Goal: Navigation & Orientation: Find specific page/section

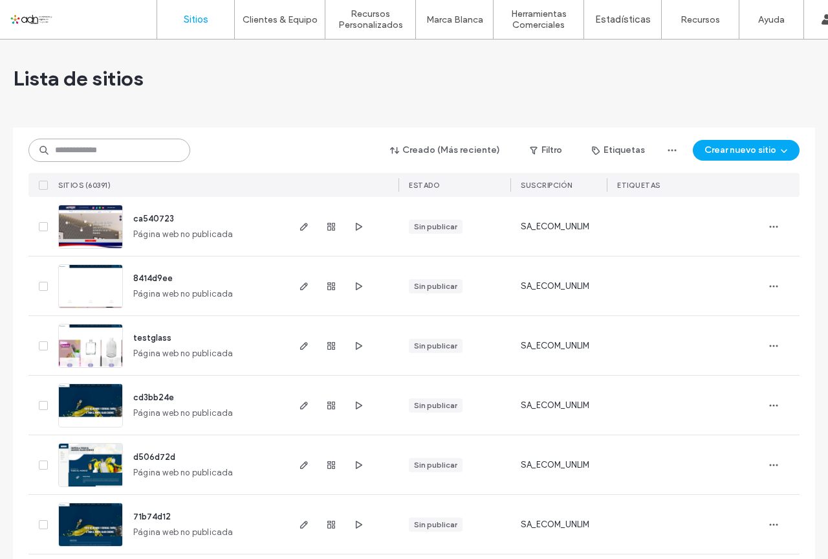
click at [99, 148] on input at bounding box center [109, 149] width 162 height 23
paste input "*********"
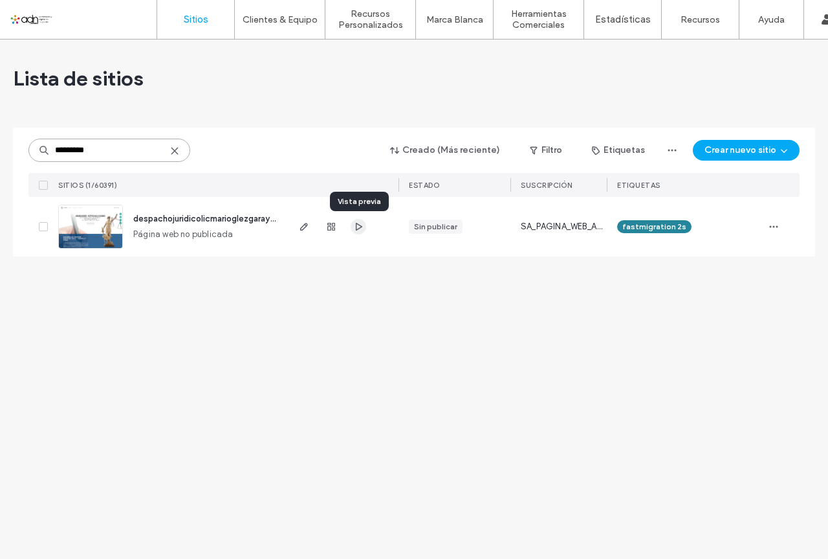
type input "*********"
click at [357, 222] on icon "button" at bounding box center [358, 226] width 10 height 10
click at [300, 228] on icon "button" at bounding box center [304, 226] width 10 height 10
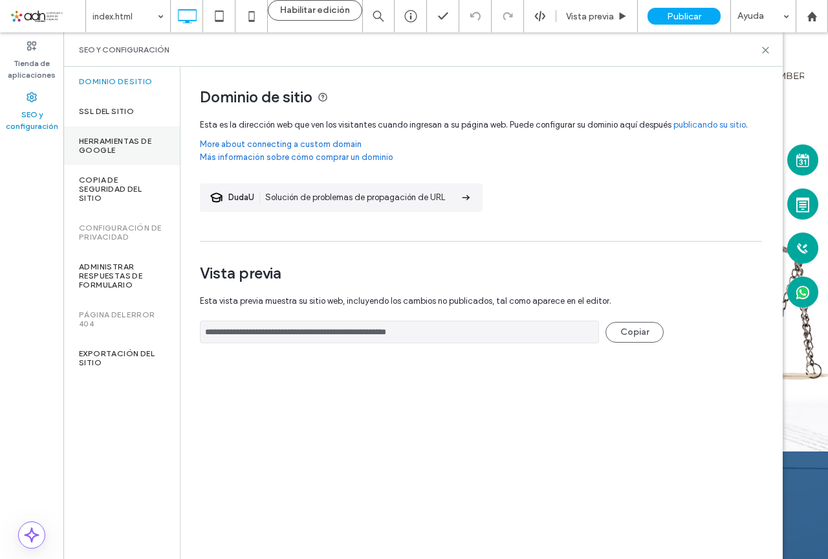
click at [102, 148] on label "Herramientas de Google" at bounding box center [121, 146] width 85 height 18
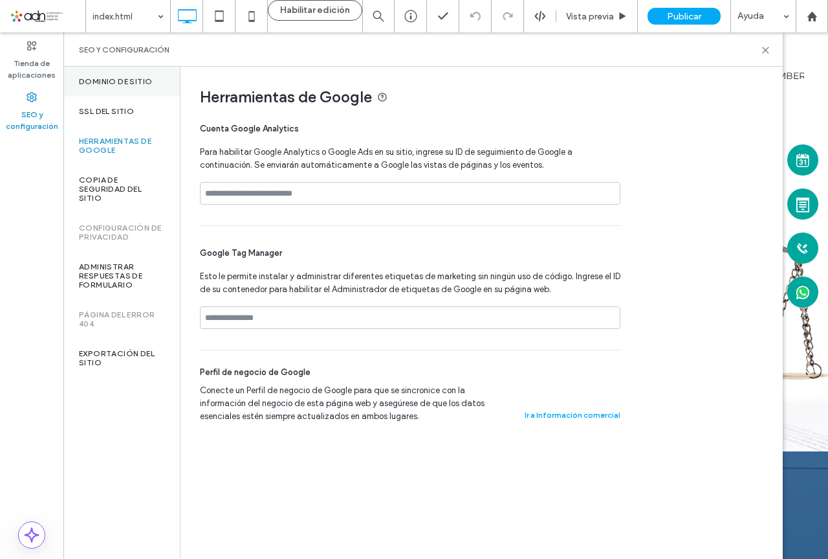
click at [82, 76] on div "Dominio de sitio" at bounding box center [121, 82] width 116 height 30
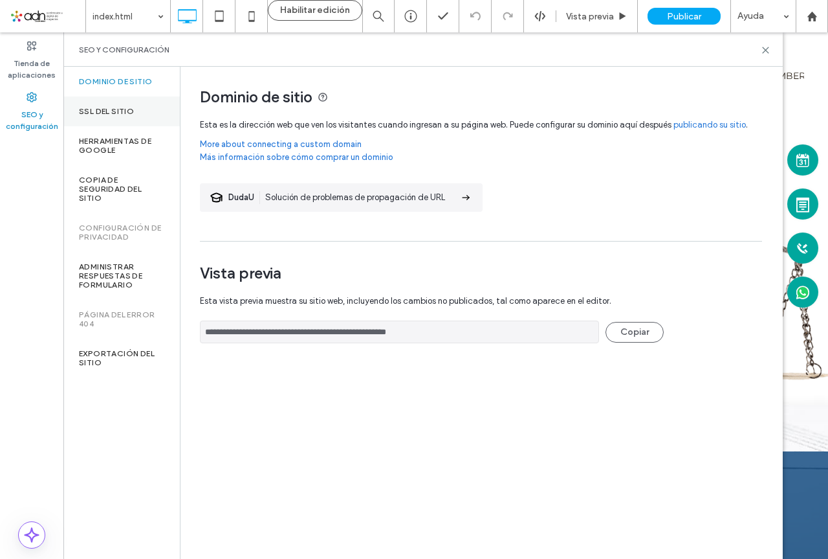
click at [102, 111] on label "SSL del sitio" at bounding box center [106, 111] width 55 height 9
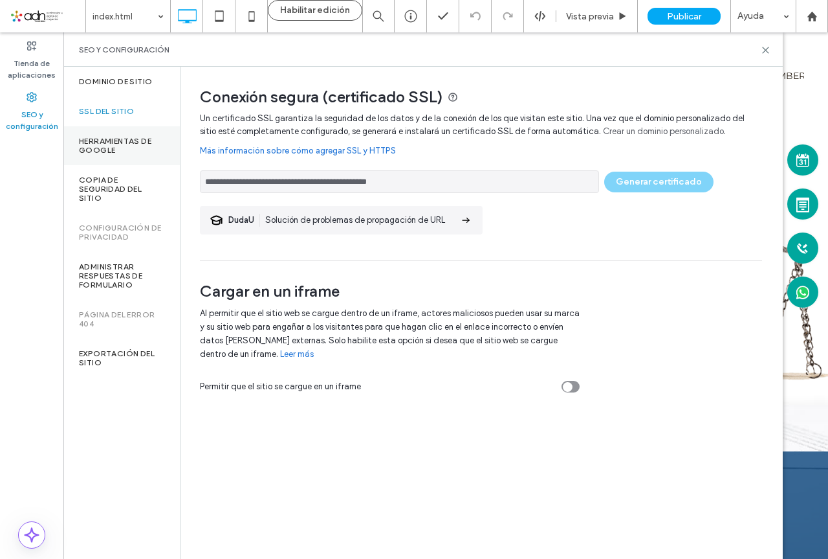
click at [106, 148] on label "Herramientas de Google" at bounding box center [121, 146] width 85 height 18
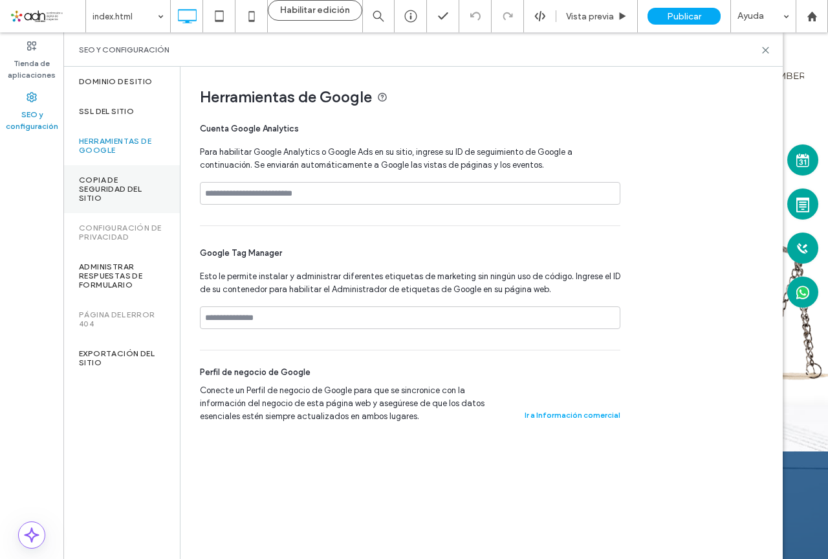
click at [102, 195] on label "Copia de seguridad del sitio" at bounding box center [121, 188] width 85 height 27
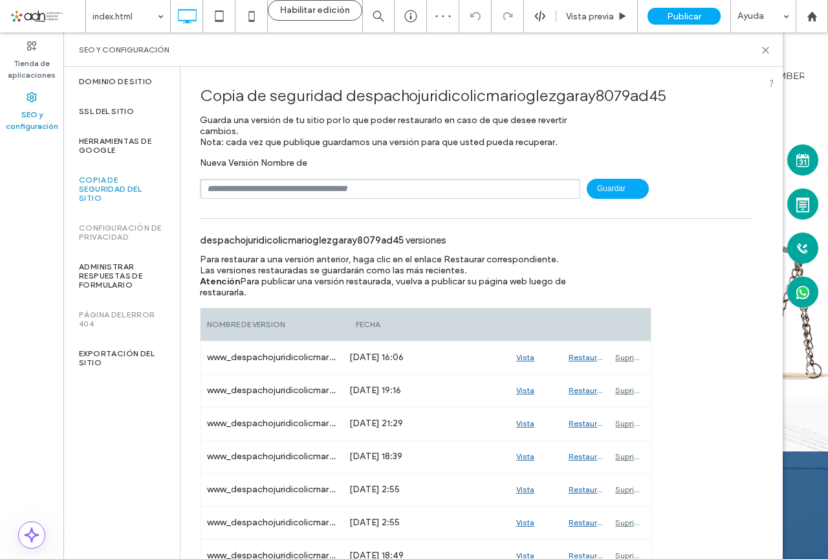
click at [103, 234] on label "Configuración de privacidad" at bounding box center [121, 232] width 85 height 18
click at [100, 264] on label "Administrar respuestas de formulario" at bounding box center [121, 275] width 85 height 27
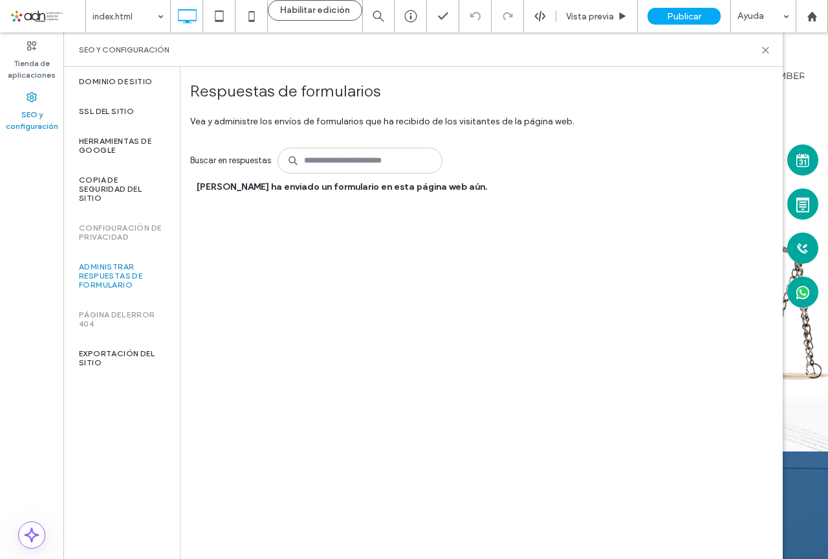
click at [114, 316] on label "Página del error 404" at bounding box center [121, 319] width 85 height 18
click at [107, 351] on label "Exportación del sitio" at bounding box center [121, 358] width 85 height 18
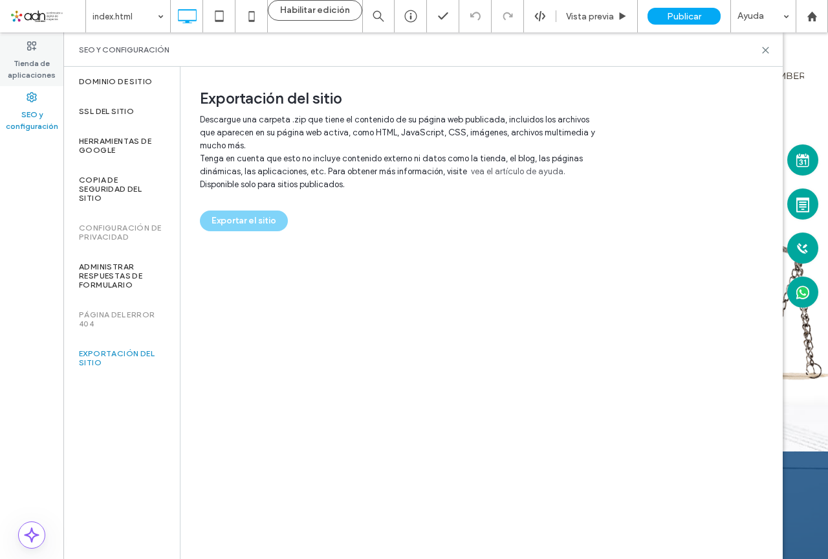
click at [37, 73] on label "Tienda de aplicaciones" at bounding box center [31, 66] width 63 height 30
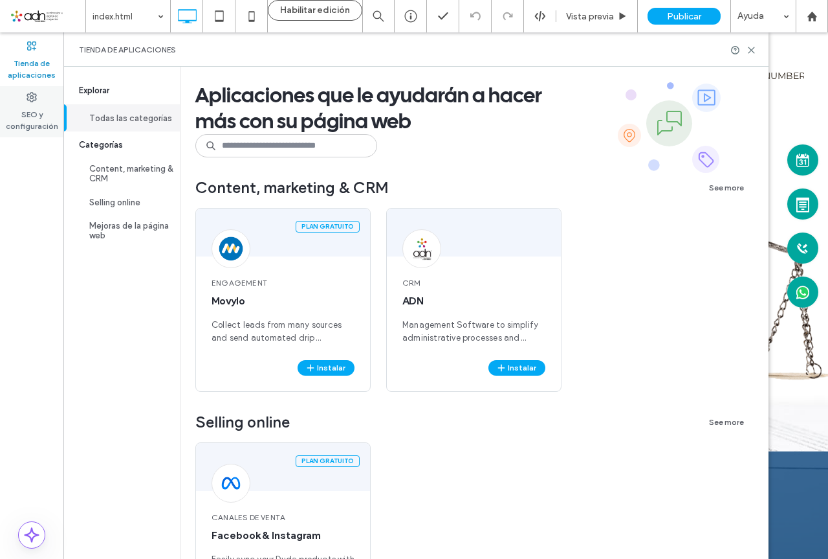
click at [30, 102] on icon at bounding box center [32, 97] width 10 height 10
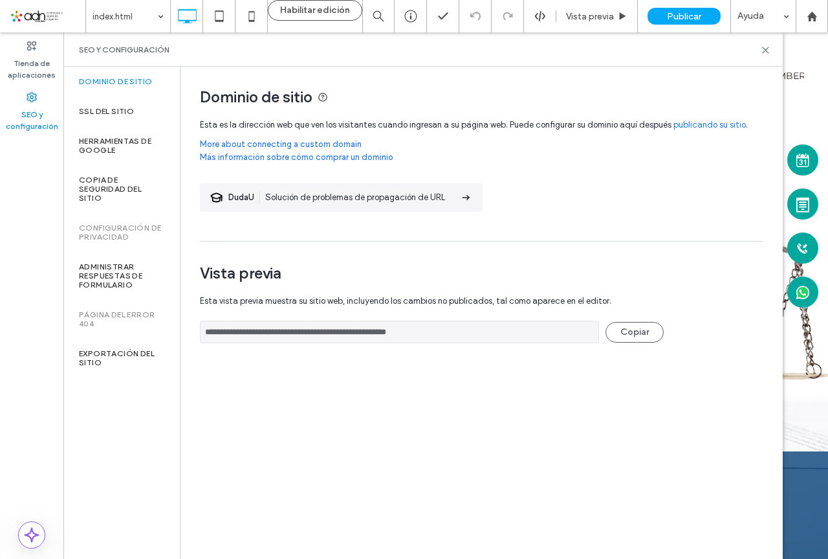
click at [97, 232] on label "Configuración de privacidad" at bounding box center [121, 232] width 85 height 18
click at [97, 231] on label "Configuración de privacidad" at bounding box center [121, 232] width 85 height 18
click at [824, 14] on div at bounding box center [812, 16] width 31 height 11
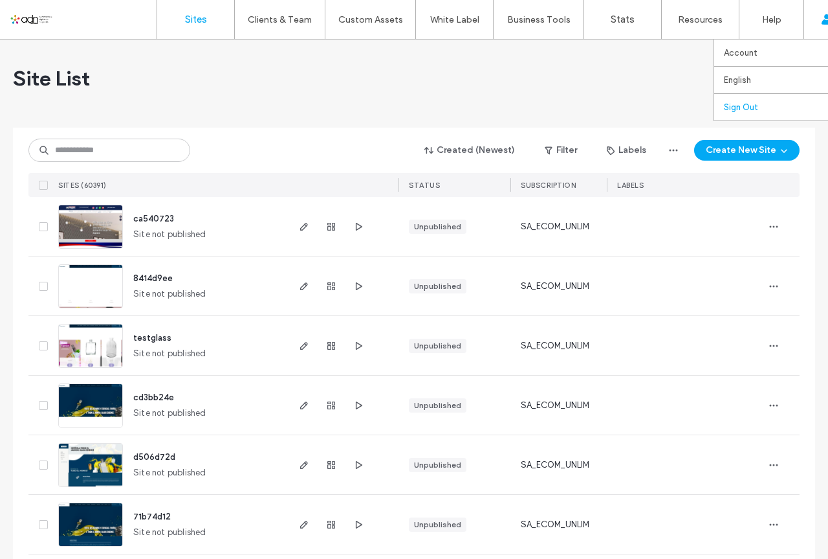
click at [731, 103] on label "Sign Out" at bounding box center [741, 107] width 34 height 10
